Goal: Contribute content

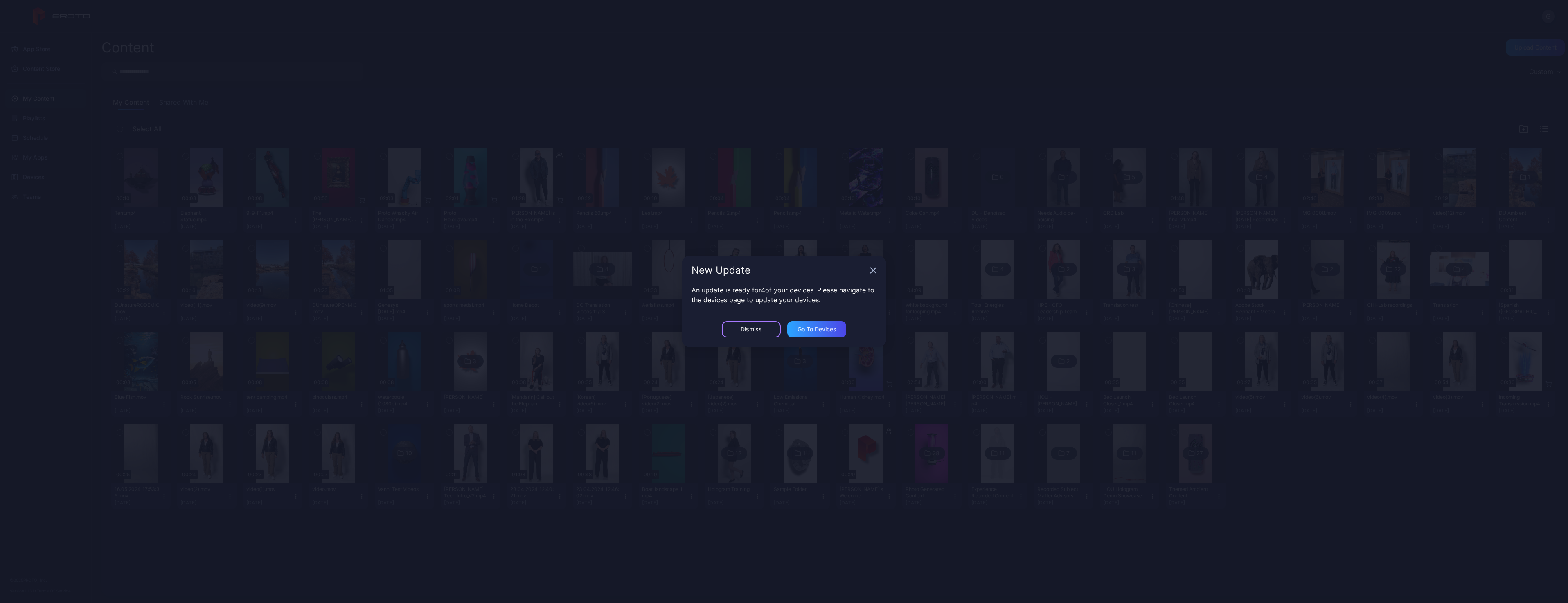
click at [761, 332] on div "Dismiss" at bounding box center [751, 329] width 21 height 7
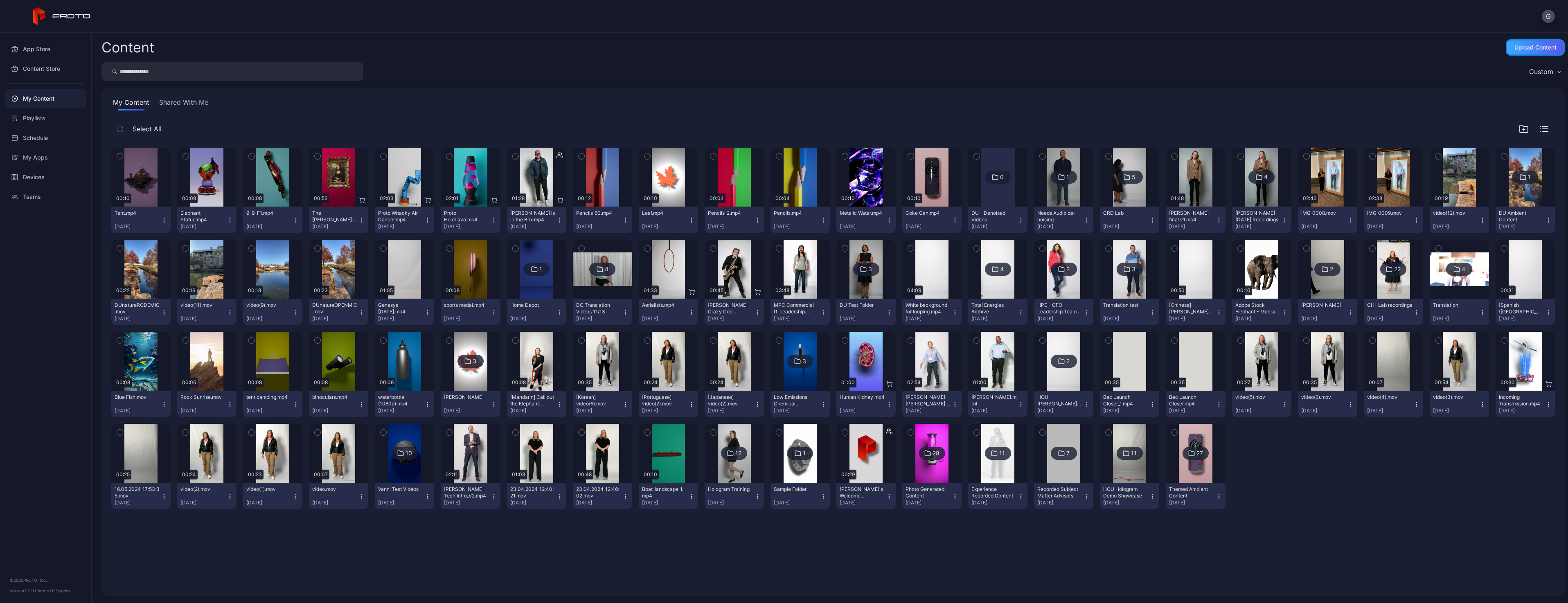
click at [1517, 52] on div "Upload Content" at bounding box center [1535, 47] width 59 height 16
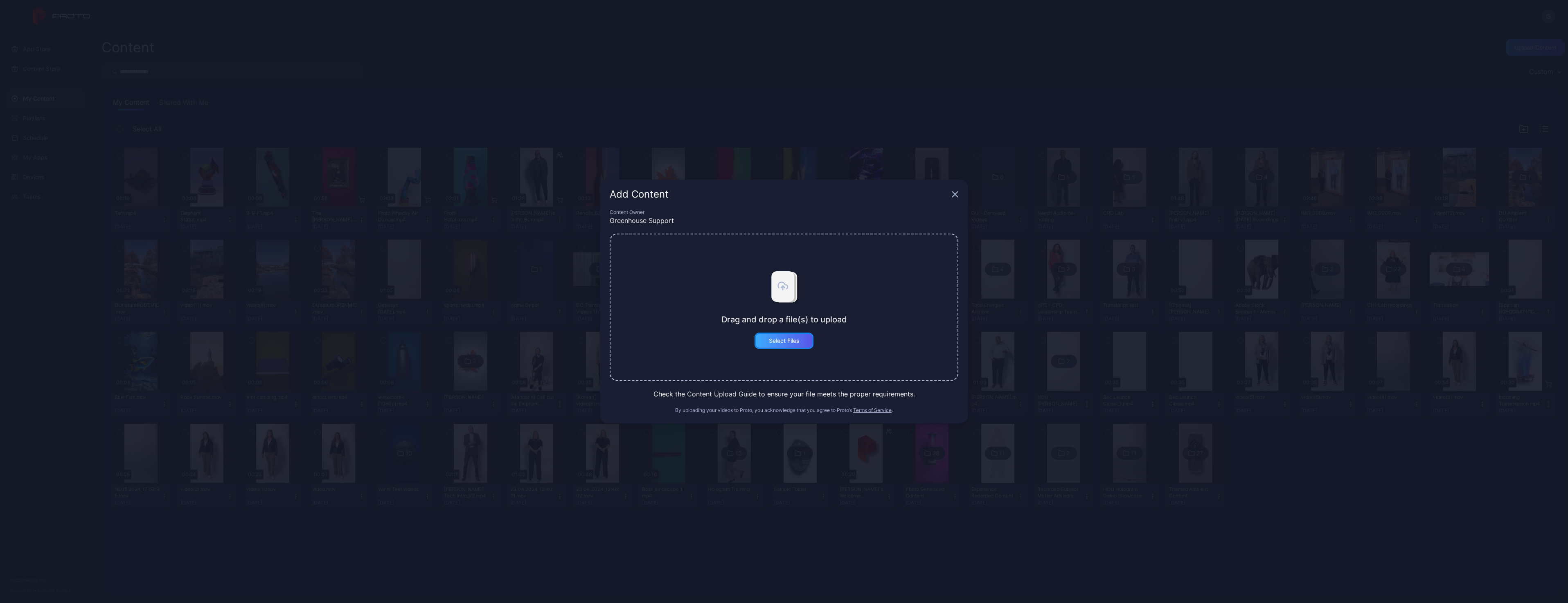
click at [775, 344] on div "Select Files" at bounding box center [784, 341] width 59 height 16
click at [772, 343] on button "Select Files" at bounding box center [784, 341] width 59 height 16
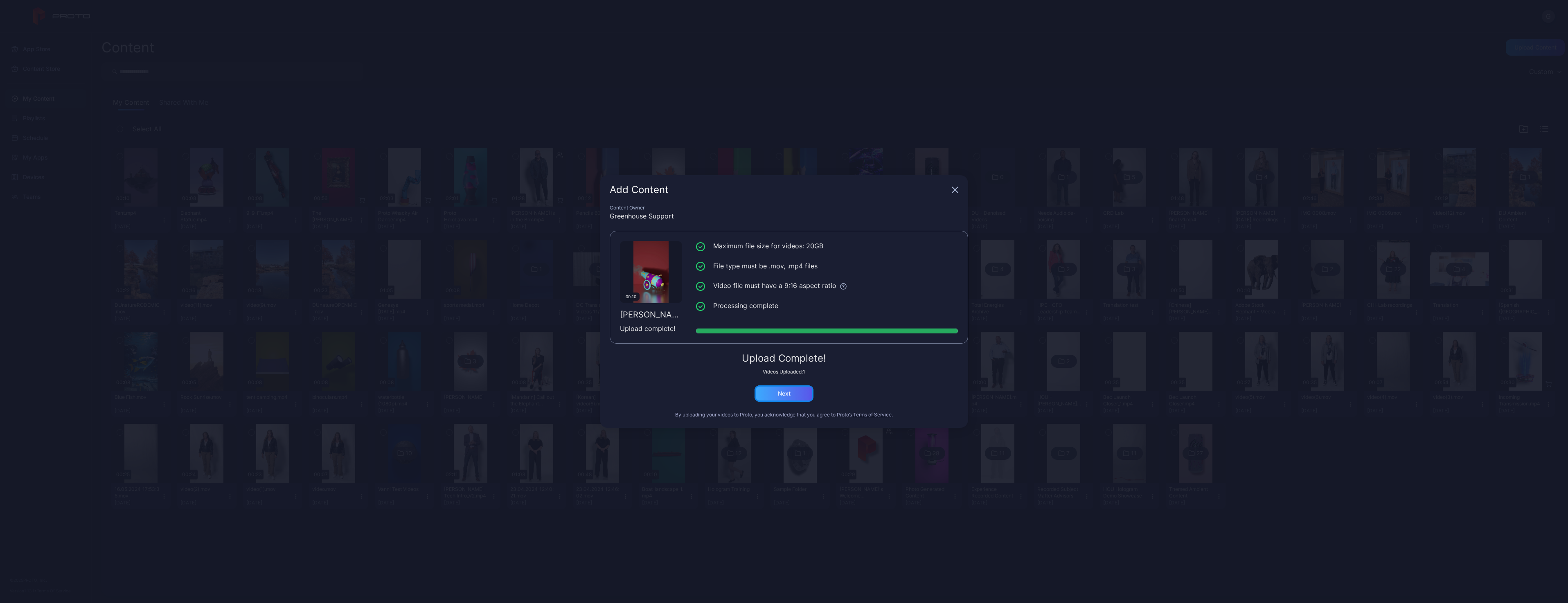
click at [791, 396] on div "Next" at bounding box center [784, 393] width 59 height 16
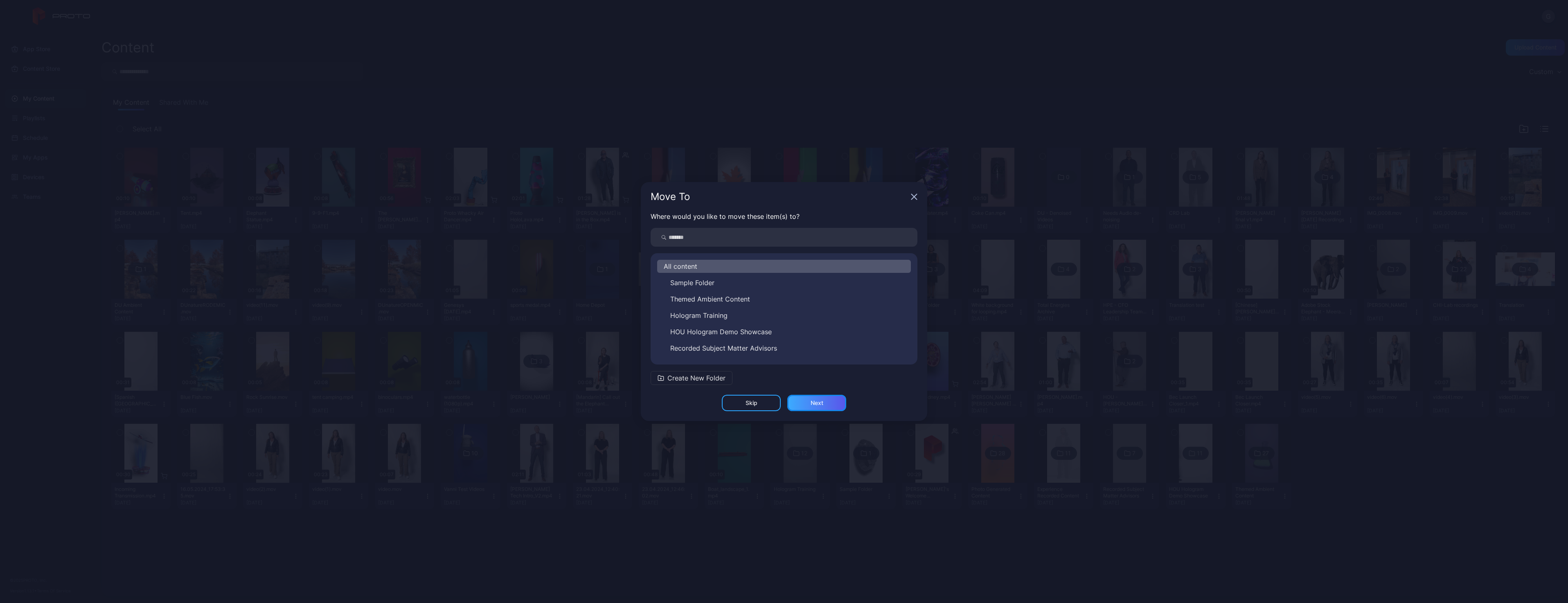
click at [817, 400] on div "Next" at bounding box center [817, 403] width 13 height 7
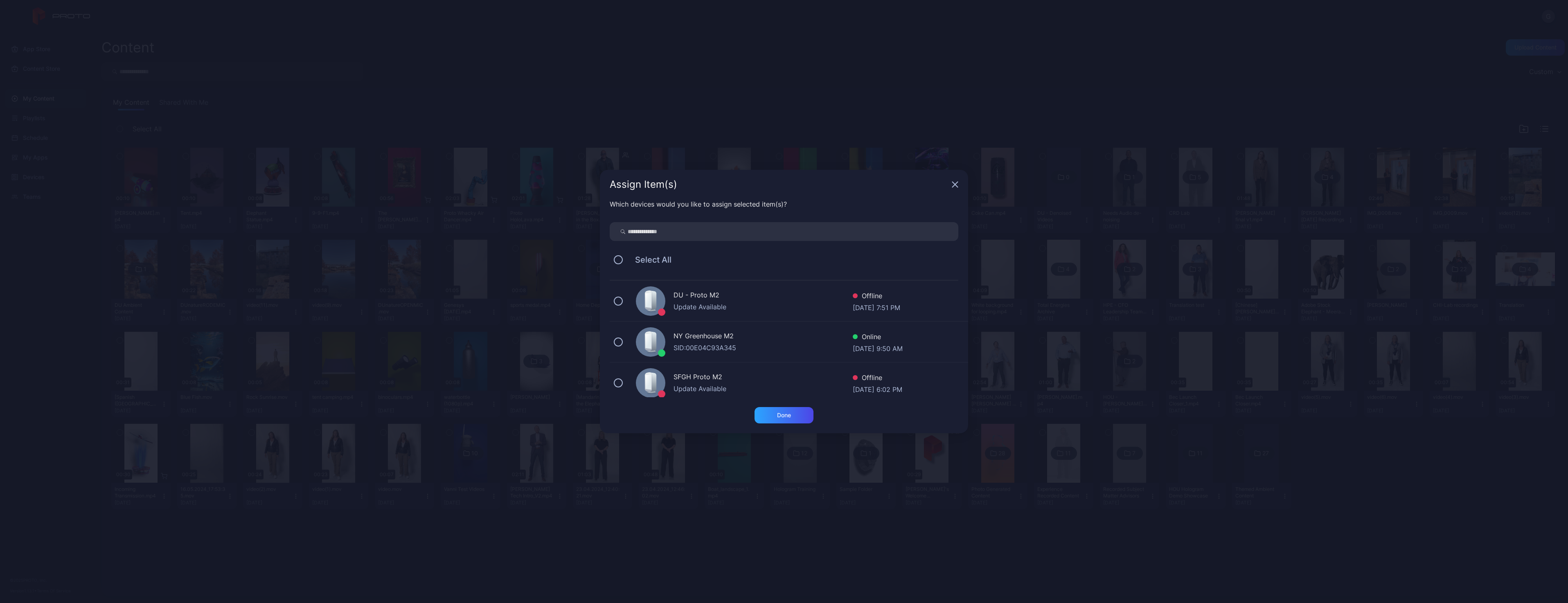
click at [703, 227] on input "search" at bounding box center [784, 231] width 349 height 19
click at [624, 299] on div "DC - Proto [PERSON_NAME]: BTTN2130042Q Online [DATE] 9:48 AM" at bounding box center [789, 301] width 359 height 41
drag, startPoint x: 648, startPoint y: 233, endPoint x: 533, endPoint y: 197, distance: 120.5
click at [546, 200] on div "Assign Item(s) Which devices would you like to assign selected item(s)? ** Sele…" at bounding box center [784, 301] width 1568 height 603
type input "***"
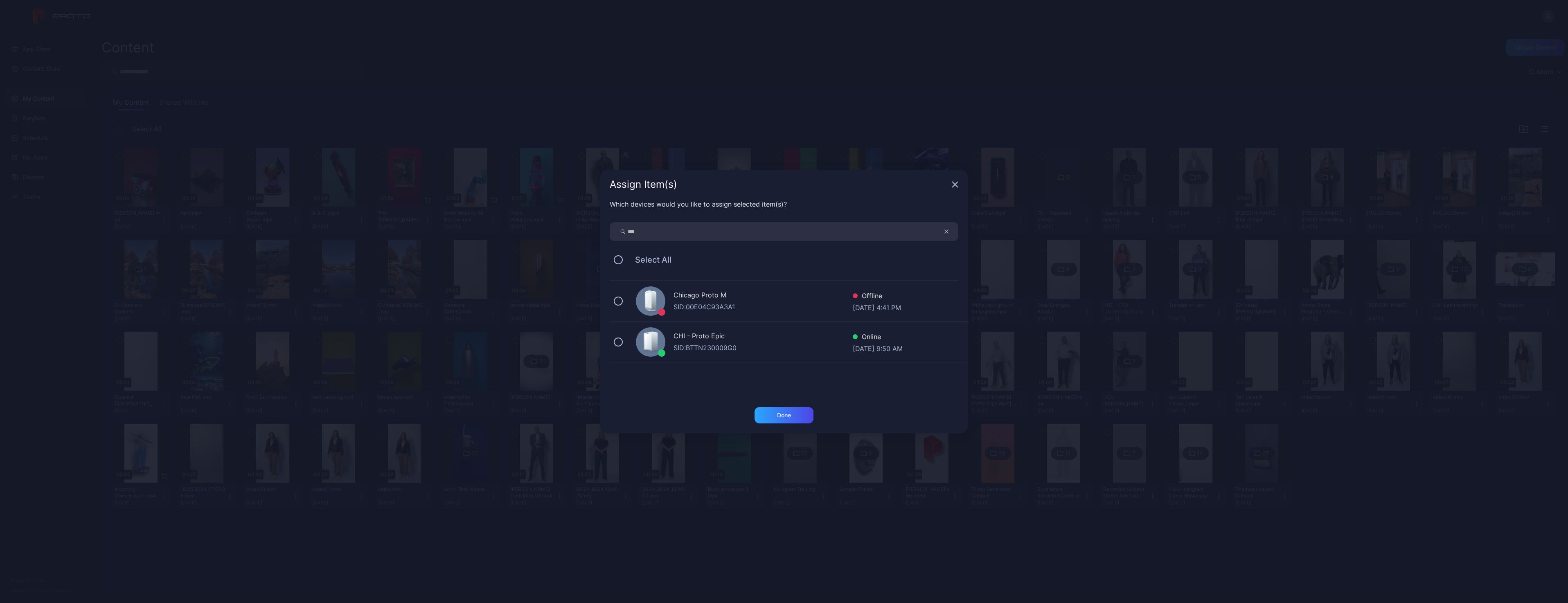
click at [624, 338] on div "CHI - Proto Epic SID: BTTN230009G0 Online [DATE] 9:50 AM" at bounding box center [789, 341] width 359 height 41
click at [771, 412] on div "Done" at bounding box center [784, 415] width 59 height 16
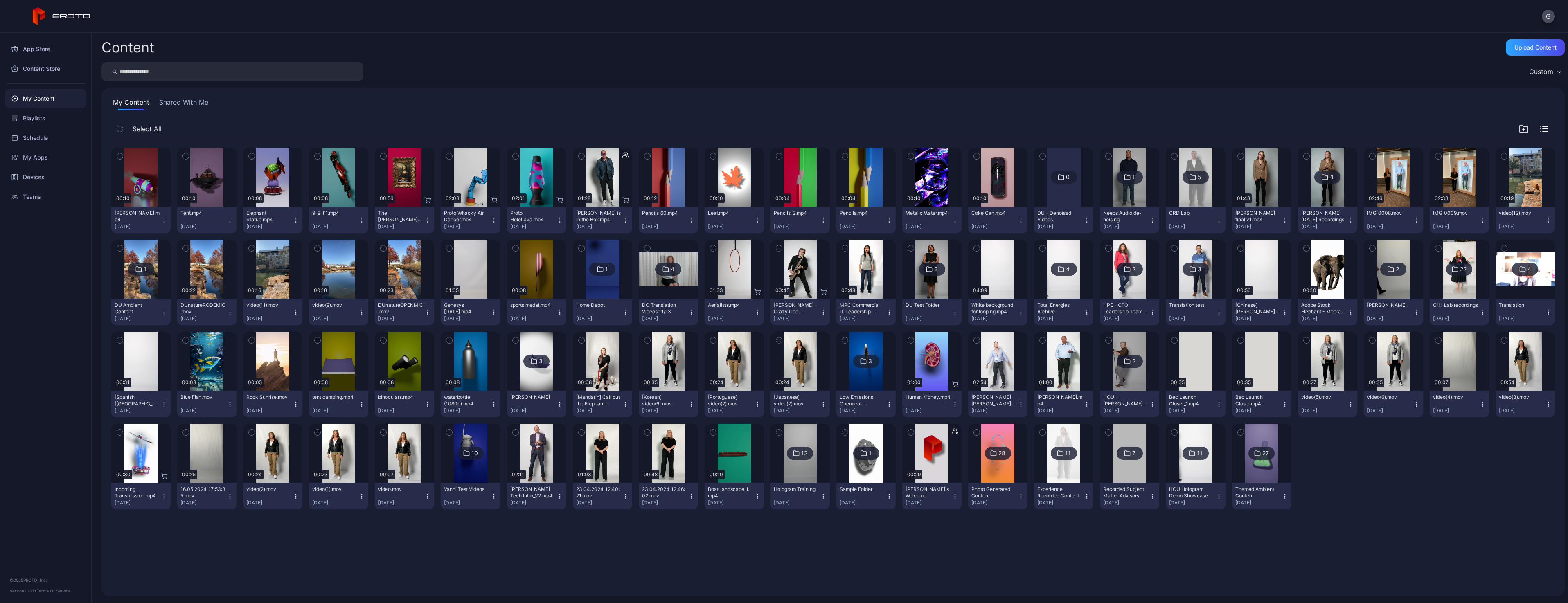
click at [874, 64] on div "Custom" at bounding box center [833, 71] width 1463 height 19
